Goal: Task Accomplishment & Management: Manage account settings

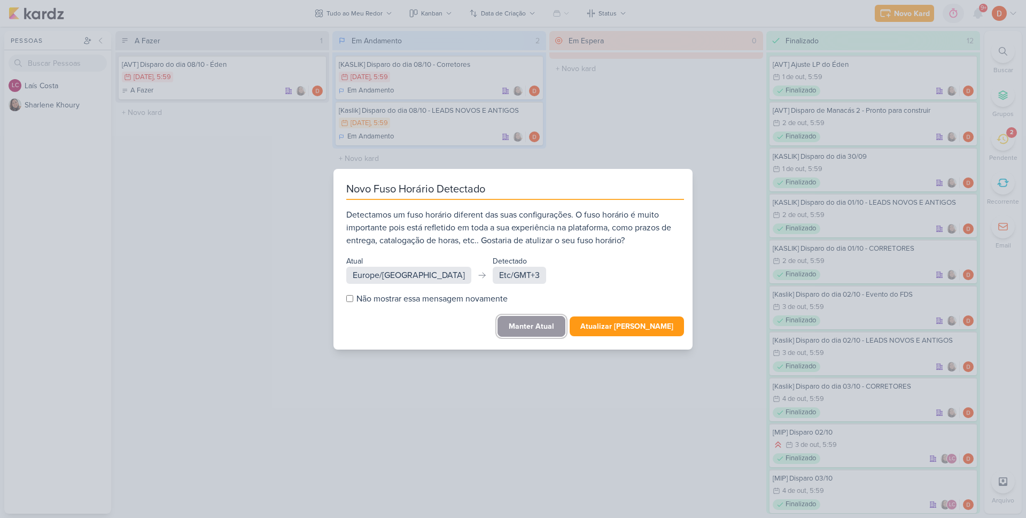
click at [535, 321] on button "Manter Atual" at bounding box center [532, 326] width 68 height 21
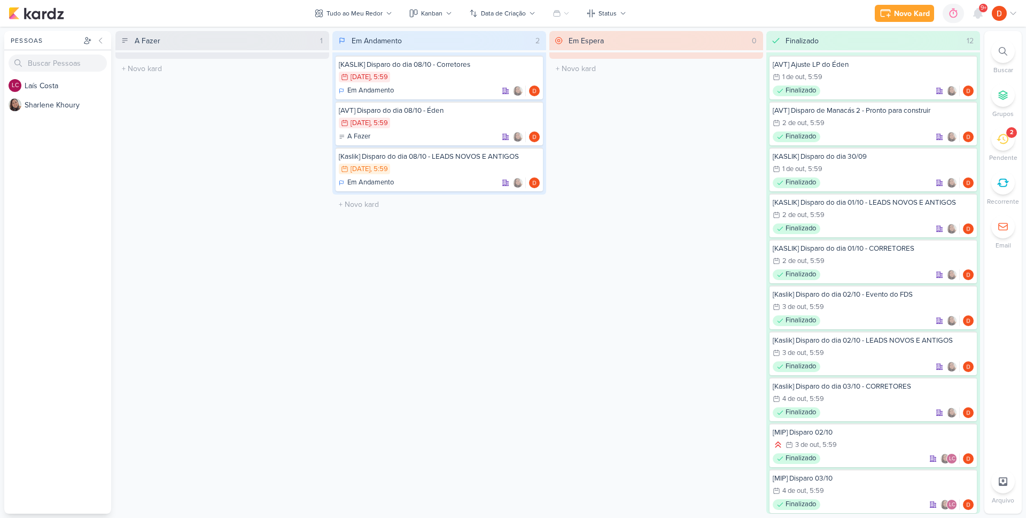
click at [993, 146] on li "2 [GEOGRAPHIC_DATA]" at bounding box center [1002, 144] width 37 height 35
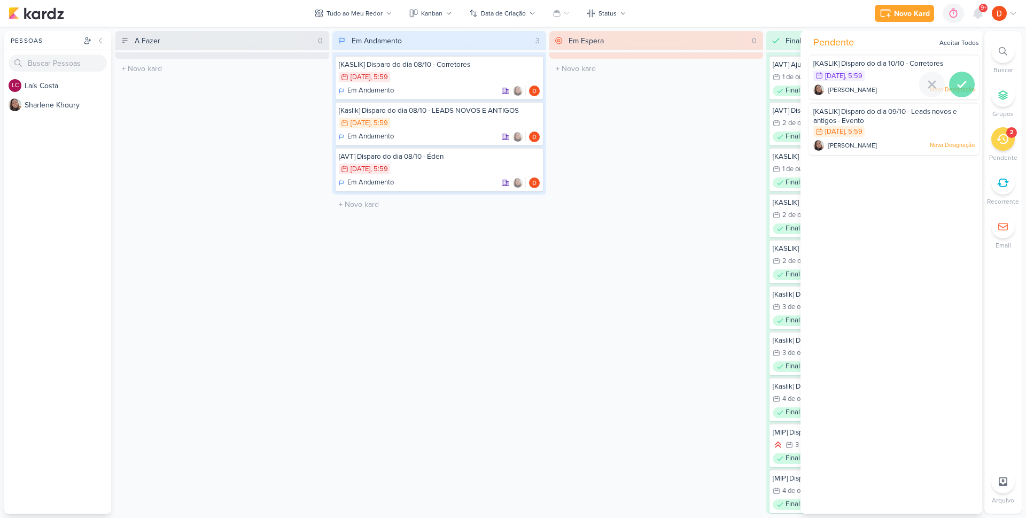
click at [966, 84] on div at bounding box center [962, 85] width 26 height 26
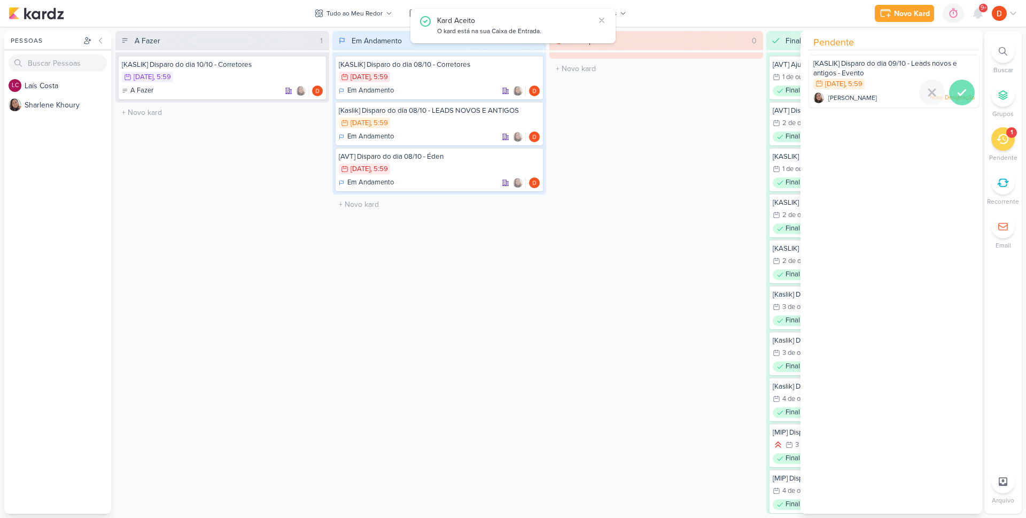
click at [957, 88] on icon at bounding box center [962, 92] width 13 height 13
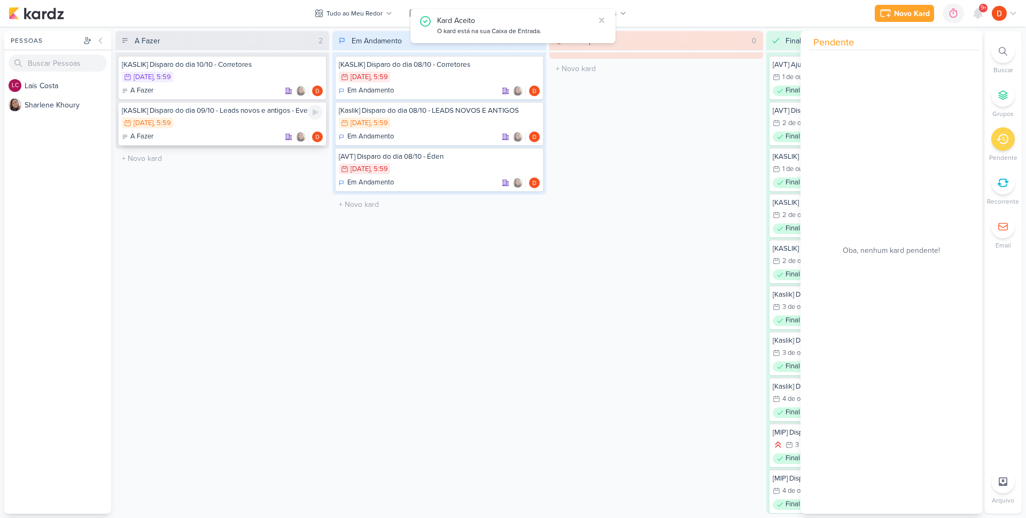
click at [235, 123] on div "10/10 [DATE] 5:59" at bounding box center [222, 124] width 201 height 12
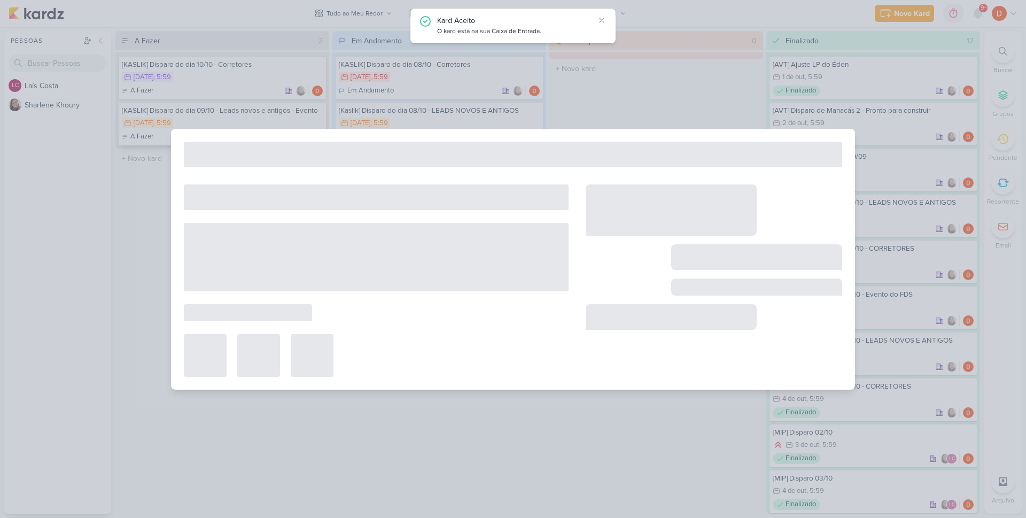
click at [235, 123] on div at bounding box center [513, 259] width 1026 height 518
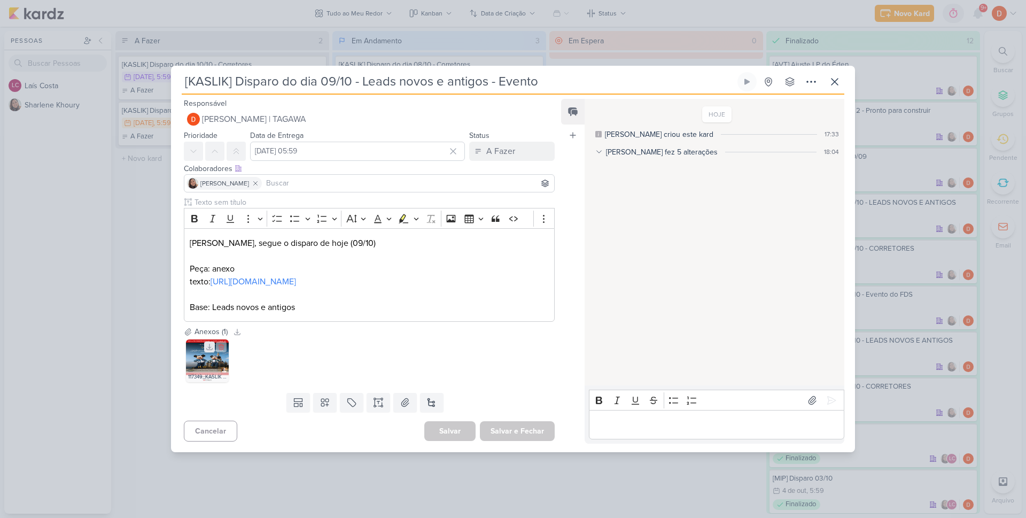
click at [206, 351] on icon at bounding box center [209, 346] width 7 height 7
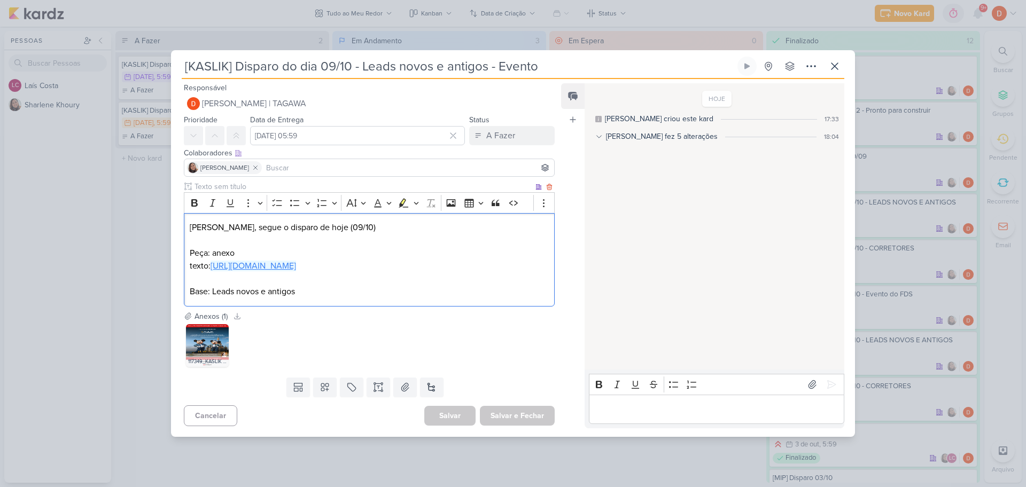
drag, startPoint x: 439, startPoint y: 275, endPoint x: 213, endPoint y: 260, distance: 226.0
click at [213, 260] on p "texto: [URL][DOMAIN_NAME]" at bounding box center [369, 266] width 359 height 13
copy link "[URL][DOMAIN_NAME]"
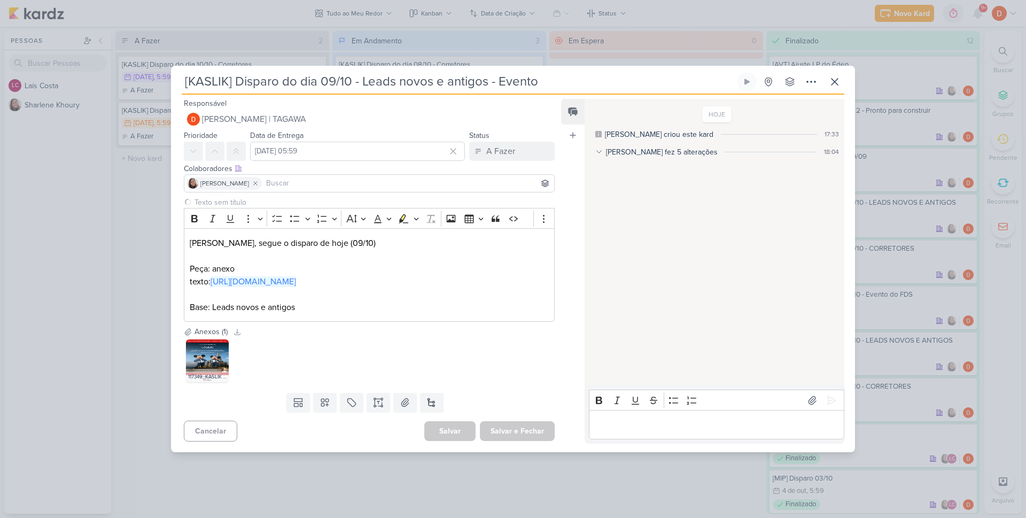
click at [152, 175] on div "[KASLIK] Disparo do dia 09/10 - Leads novos e antigos - Evento Criado por [PERS…" at bounding box center [513, 259] width 1026 height 518
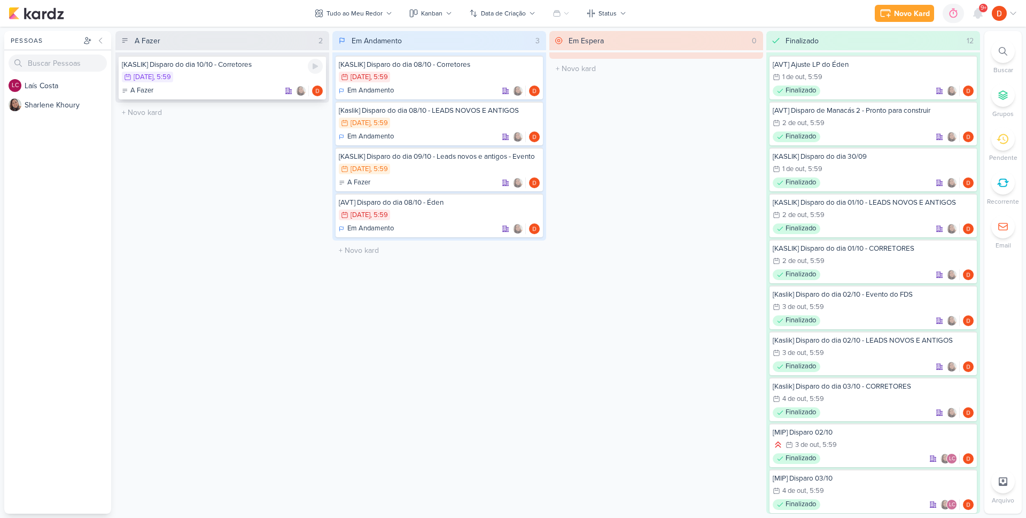
click at [242, 75] on div "11/10 [DATE] 5:59" at bounding box center [222, 78] width 201 height 12
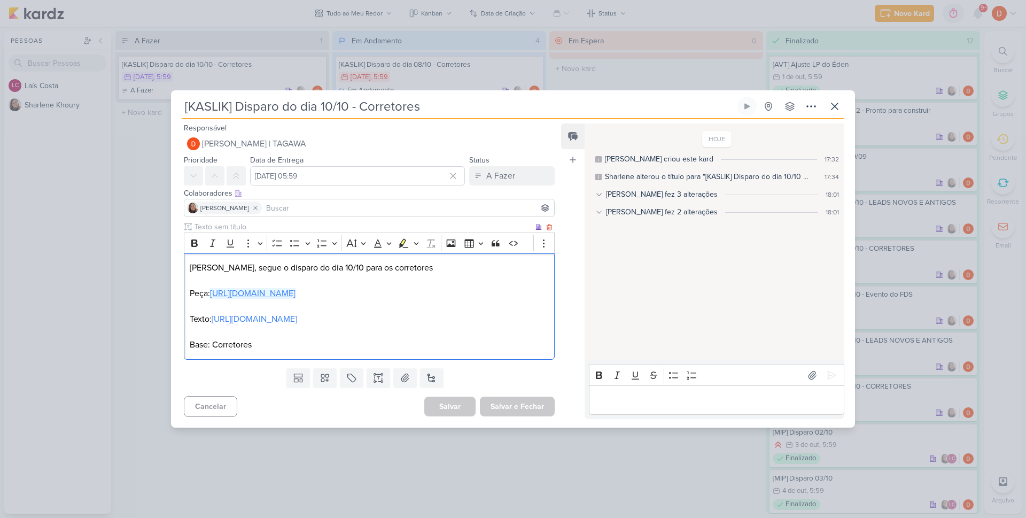
drag, startPoint x: 246, startPoint y: 294, endPoint x: 214, endPoint y: 285, distance: 33.8
click at [214, 287] on p "Peça: [URL][DOMAIN_NAME]" at bounding box center [369, 293] width 359 height 13
copy link "[URL][DOMAIN_NAME]"
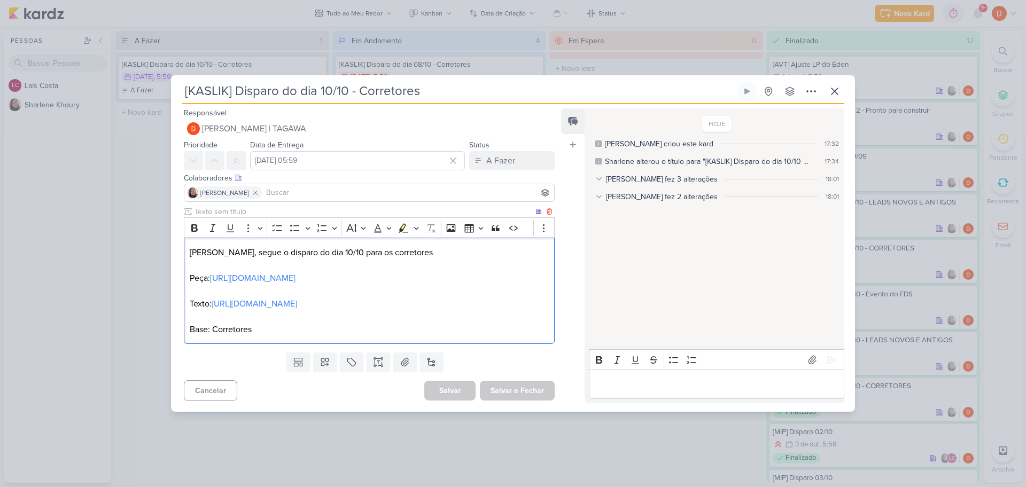
click at [259, 311] on p "Texto: [URL][DOMAIN_NAME]" at bounding box center [369, 304] width 359 height 13
drag, startPoint x: 265, startPoint y: 316, endPoint x: 213, endPoint y: 308, distance: 52.5
